Goal: Transaction & Acquisition: Purchase product/service

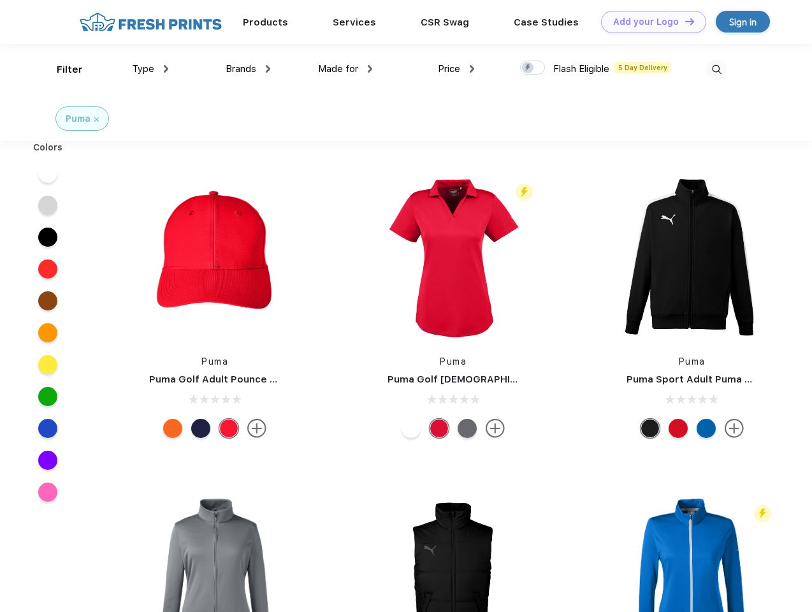
scroll to position [1, 0]
click at [649, 22] on link "Add your Logo Design Tool" at bounding box center [653, 22] width 105 height 22
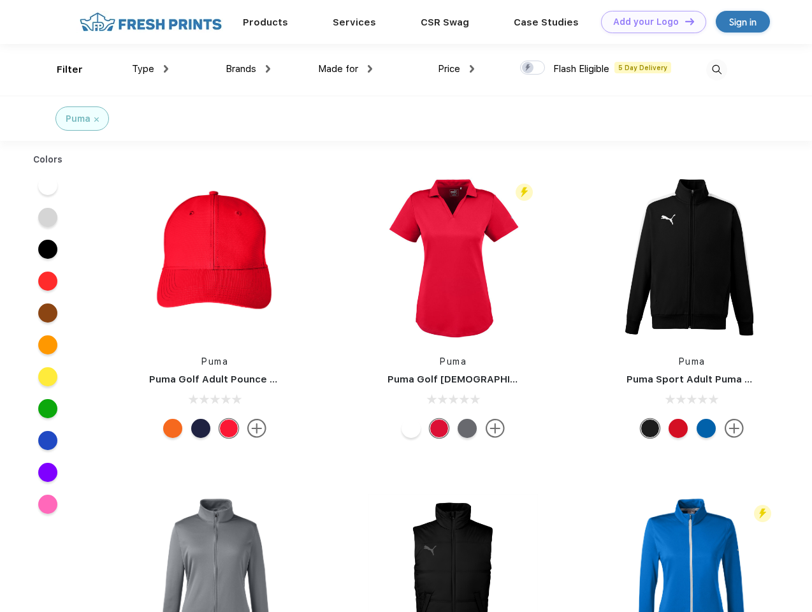
click at [0, 0] on div "Design Tool" at bounding box center [0, 0] width 0 height 0
click at [684, 21] on link "Add your Logo Design Tool" at bounding box center [653, 22] width 105 height 22
click at [61, 69] on div "Filter" at bounding box center [70, 69] width 26 height 15
click at [150, 69] on span "Type" at bounding box center [143, 68] width 22 height 11
click at [248, 69] on span "Brands" at bounding box center [241, 68] width 31 height 11
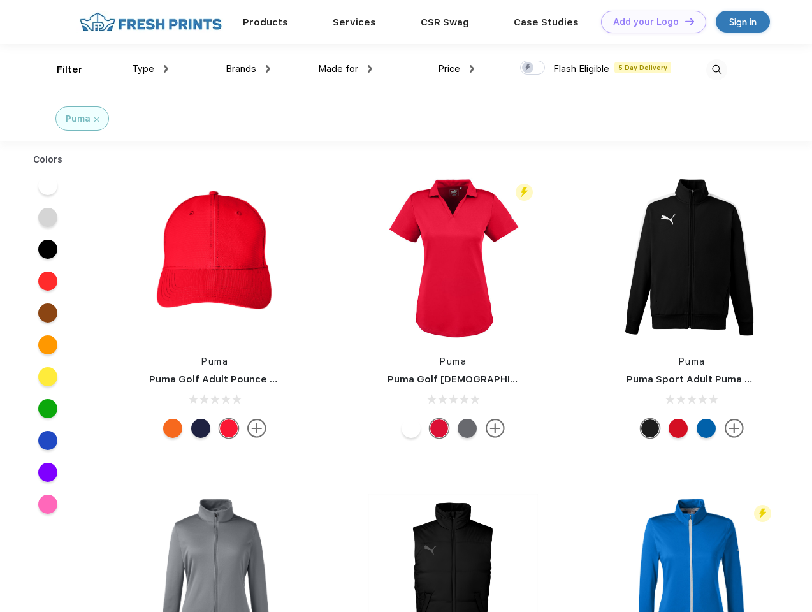
click at [345, 69] on span "Made for" at bounding box center [338, 68] width 40 height 11
click at [456, 69] on span "Price" at bounding box center [449, 68] width 22 height 11
click at [533, 68] on div at bounding box center [532, 68] width 25 height 14
click at [528, 68] on input "checkbox" at bounding box center [524, 64] width 8 height 8
click at [716, 69] on img at bounding box center [716, 69] width 21 height 21
